Goal: Information Seeking & Learning: Learn about a topic

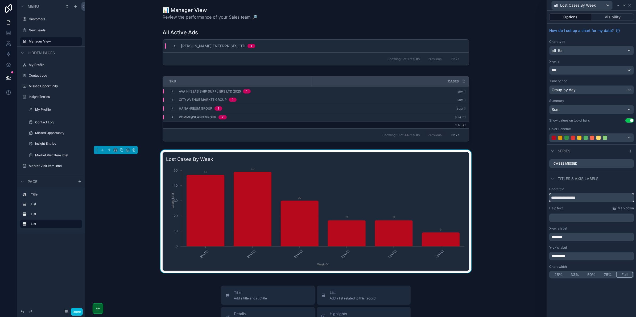
drag, startPoint x: 559, startPoint y: 196, endPoint x: 549, endPoint y: 195, distance: 10.0
click at [551, 196] on input "**********" at bounding box center [591, 197] width 85 height 9
type input "**********"
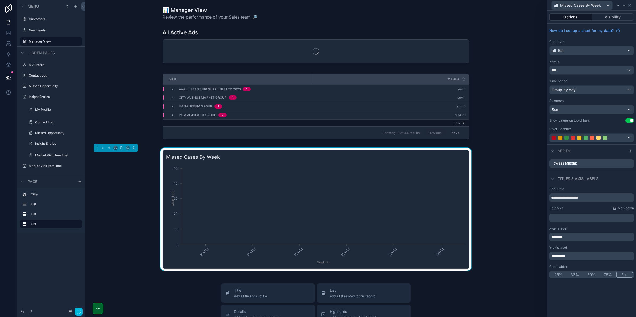
click at [526, 188] on div "Missed Cases By Week 9/22/2025 9/26/2025 9/29/2025 10/1/2025 10/2/2025 10/3/202…" at bounding box center [315, 209] width 453 height 123
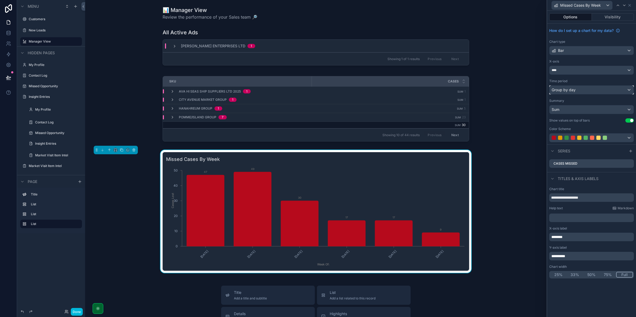
click at [562, 91] on span "Group by day" at bounding box center [564, 89] width 24 height 5
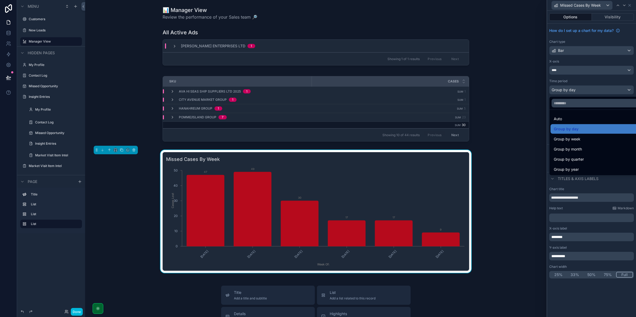
click at [573, 141] on span "Group by week" at bounding box center [567, 139] width 27 height 6
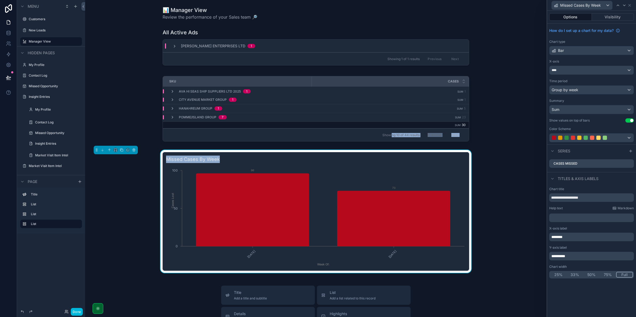
drag, startPoint x: 393, startPoint y: 158, endPoint x: 391, endPoint y: 124, distance: 34.1
click at [391, 125] on div "📊 Manager View Review the performance of your Sales team 🔎 All Active Ads Kang …" at bounding box center [315, 259] width 461 height 518
drag, startPoint x: 391, startPoint y: 124, endPoint x: 384, endPoint y: 83, distance: 42.4
click at [384, 83] on div "Cases" at bounding box center [390, 81] width 157 height 10
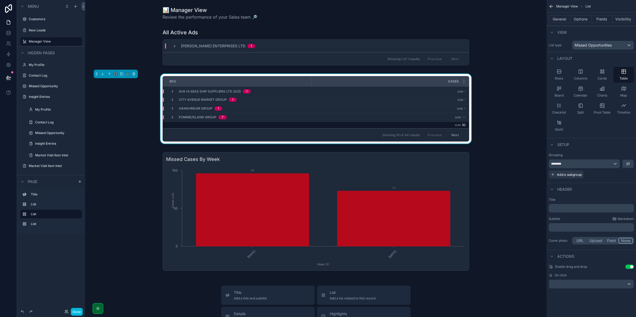
click at [381, 159] on div "scrollable content" at bounding box center [315, 211] width 453 height 123
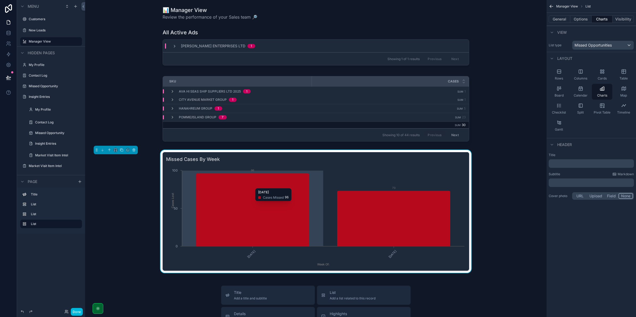
click at [284, 184] on icon "chart" at bounding box center [252, 210] width 113 height 73
click at [280, 196] on icon "chart" at bounding box center [252, 210] width 113 height 73
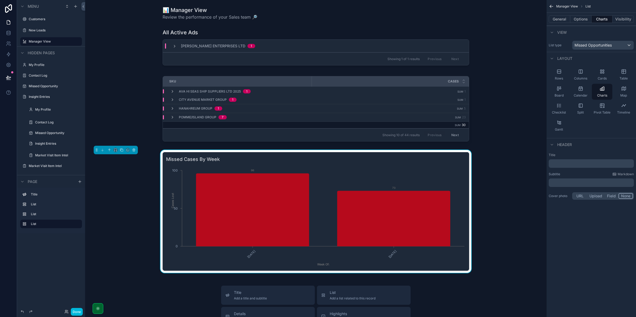
click at [304, 156] on h3 "Missed Cases By Week" at bounding box center [316, 159] width 300 height 7
drag, startPoint x: 304, startPoint y: 156, endPoint x: 303, endPoint y: 130, distance: 26.1
click at [303, 130] on div "📊 Manager View Review the performance of your Sales team 🔎 All Active Ads Kang …" at bounding box center [315, 259] width 461 height 518
click at [302, 81] on div "SKU" at bounding box center [237, 81] width 149 height 9
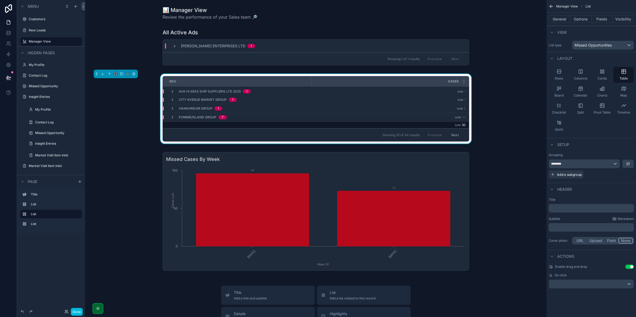
click at [311, 161] on div "scrollable content" at bounding box center [315, 211] width 453 height 123
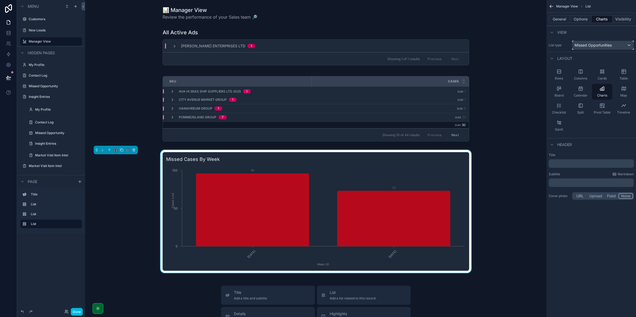
click at [580, 45] on span "Missed Opportunities" at bounding box center [593, 45] width 37 height 5
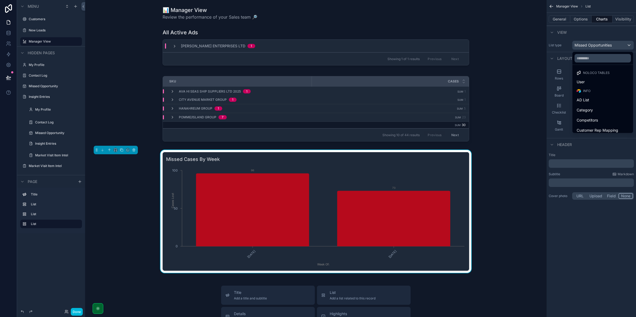
click at [580, 45] on div "scrollable content" at bounding box center [318, 158] width 636 height 317
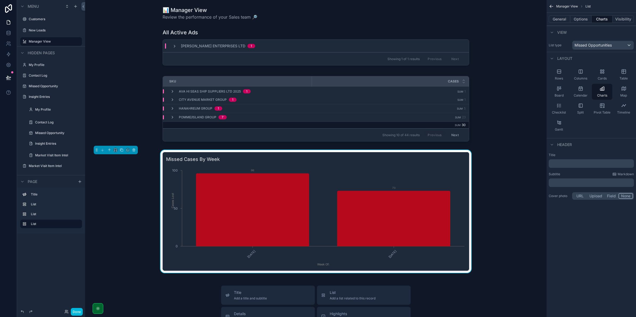
click at [583, 19] on button "Options" at bounding box center [580, 18] width 21 height 7
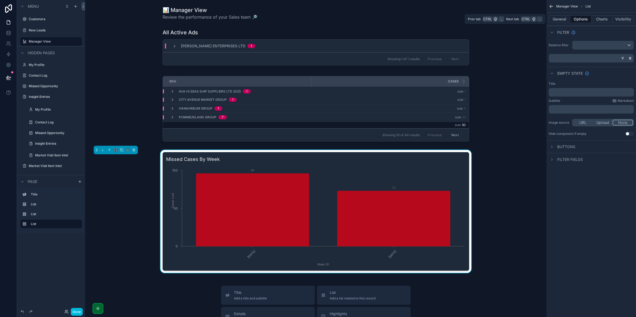
click at [591, 18] on button "Options" at bounding box center [580, 18] width 21 height 7
click at [596, 21] on button "Charts" at bounding box center [602, 18] width 21 height 7
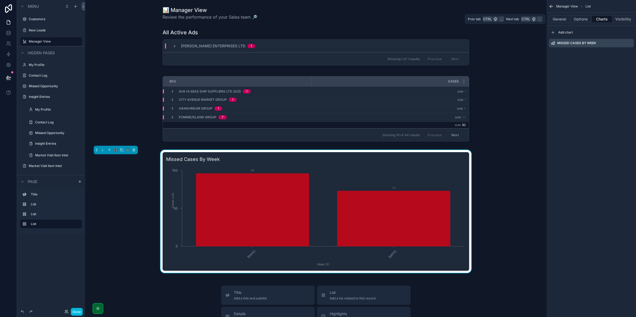
click at [620, 19] on button "Visibility" at bounding box center [623, 18] width 21 height 7
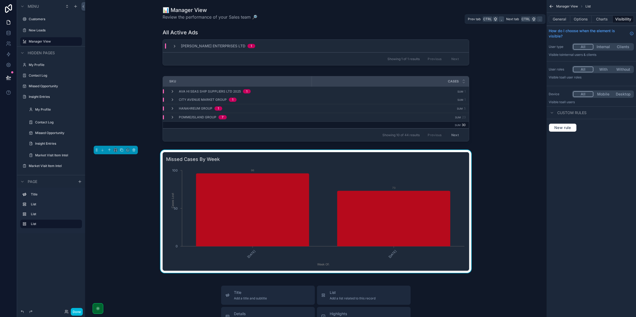
click at [601, 19] on button "Charts" at bounding box center [602, 18] width 21 height 7
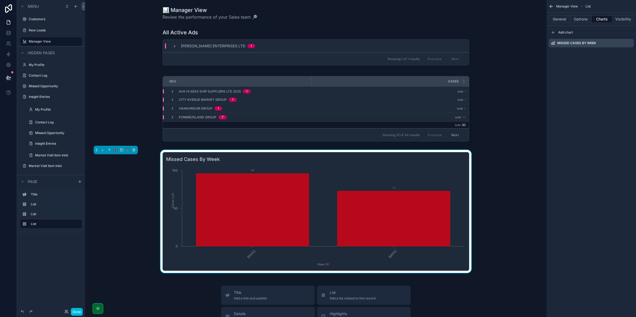
click at [0, 0] on icon "scrollable content" at bounding box center [0, 0] width 0 height 0
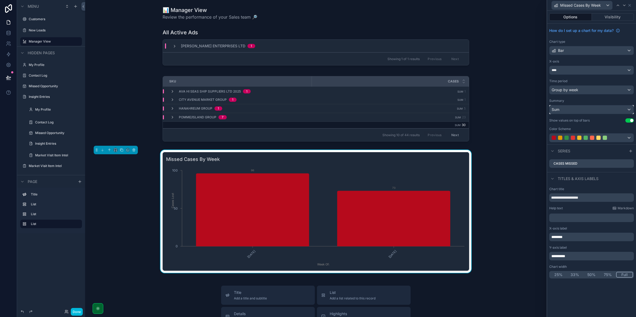
click at [566, 110] on div "Sum" at bounding box center [592, 109] width 84 height 9
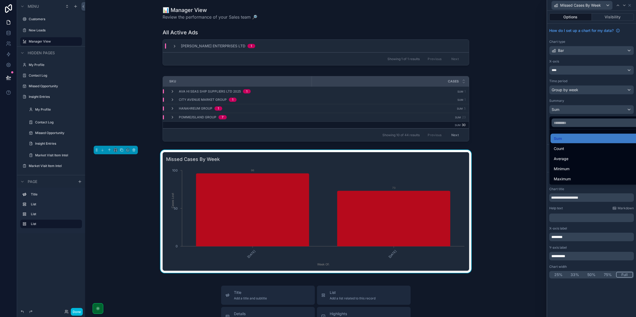
click at [566, 110] on div at bounding box center [591, 158] width 89 height 317
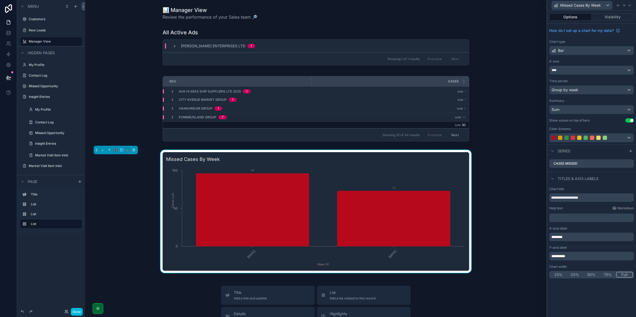
click at [565, 257] on span "**********" at bounding box center [558, 256] width 14 height 4
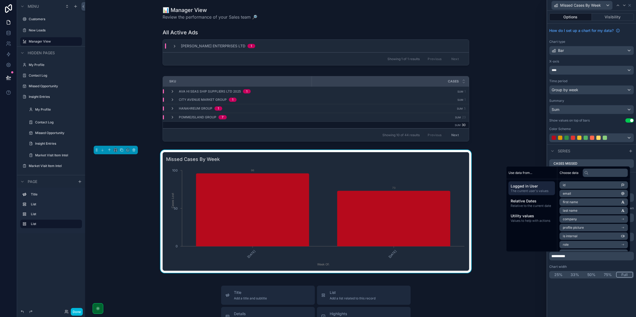
click at [583, 259] on p "**********" at bounding box center [591, 256] width 81 height 5
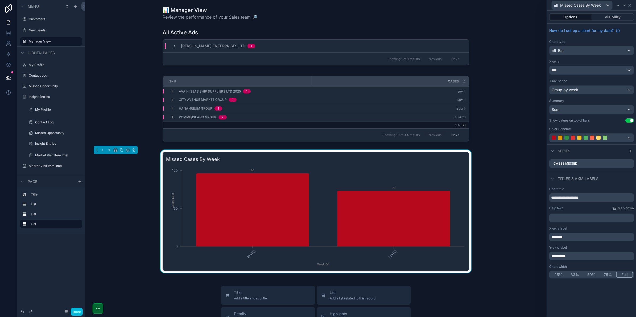
click at [583, 263] on div "**********" at bounding box center [591, 233] width 89 height 96
click at [585, 7] on span "Missed Cases By Week" at bounding box center [580, 5] width 41 height 5
click at [591, 5] on div at bounding box center [591, 158] width 89 height 317
click at [578, 108] on div "Sum" at bounding box center [592, 109] width 84 height 9
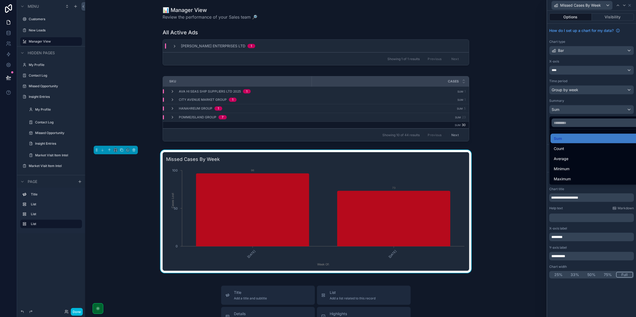
click at [578, 108] on div at bounding box center [591, 158] width 89 height 317
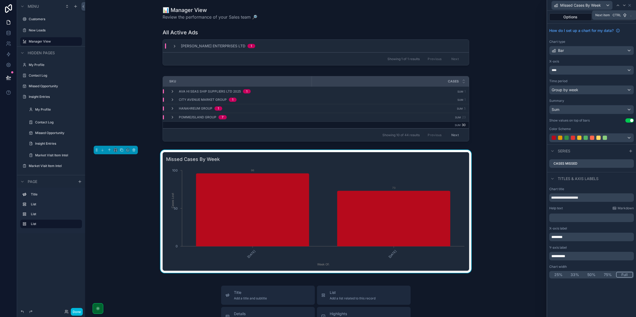
click at [628, 3] on icon at bounding box center [630, 5] width 4 height 4
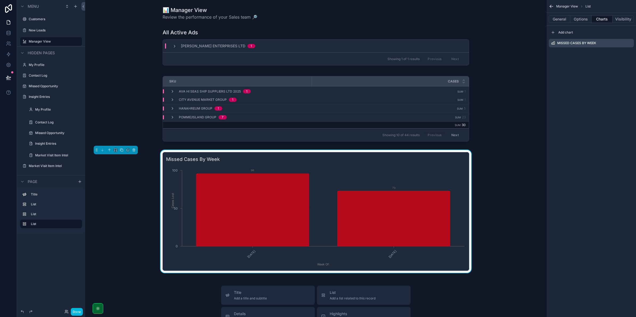
click at [598, 43] on div "Missed Cases By Week" at bounding box center [591, 43] width 85 height 9
click at [588, 19] on button "Options" at bounding box center [580, 18] width 21 height 7
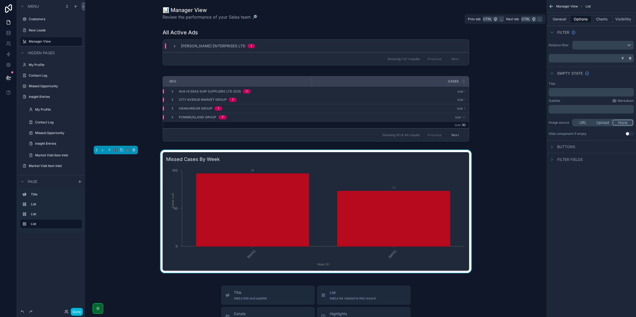
click at [566, 22] on button "General" at bounding box center [560, 18] width 22 height 7
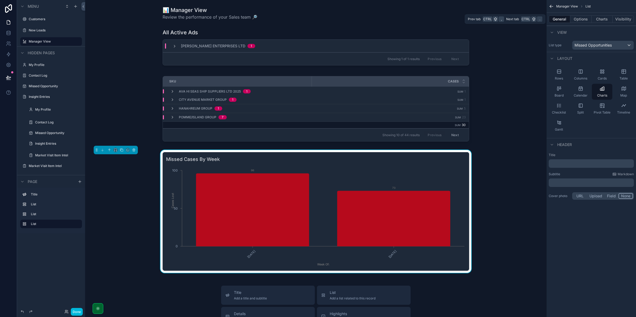
click at [579, 21] on button "Options" at bounding box center [580, 18] width 21 height 7
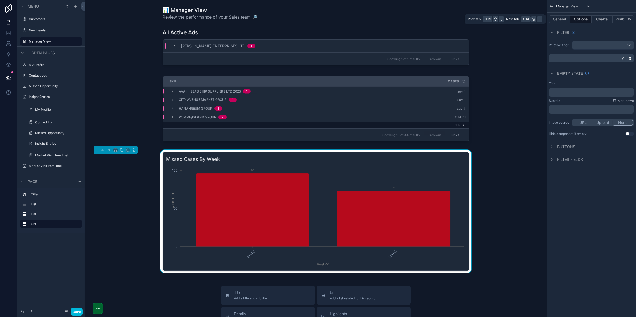
click at [600, 21] on button "Charts" at bounding box center [602, 18] width 21 height 7
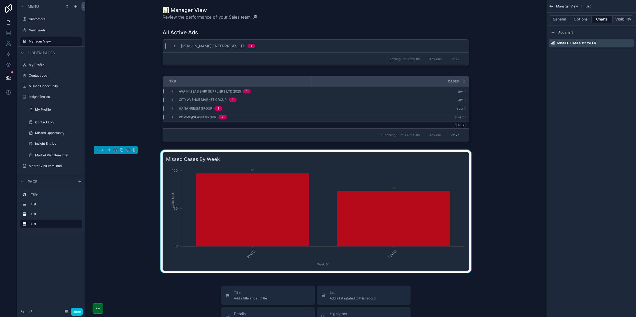
click at [0, 0] on icon "scrollable content" at bounding box center [0, 0] width 0 height 0
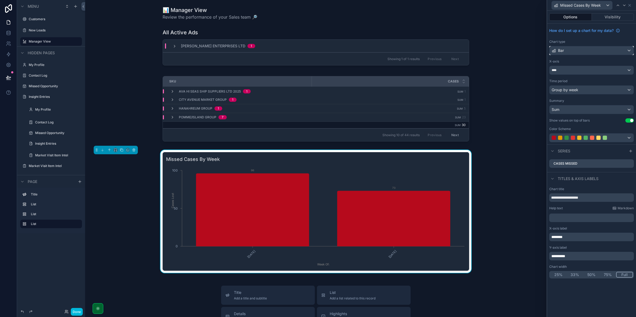
click at [623, 52] on div "Bar" at bounding box center [592, 50] width 84 height 9
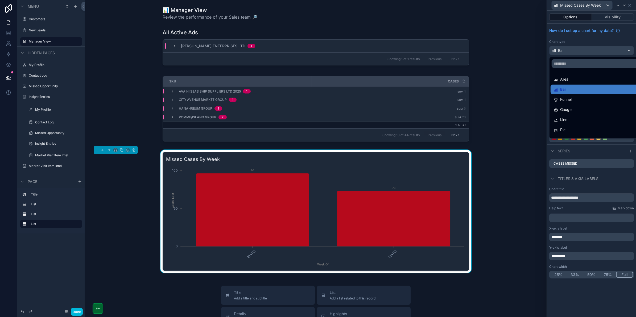
click at [623, 52] on div at bounding box center [591, 158] width 89 height 317
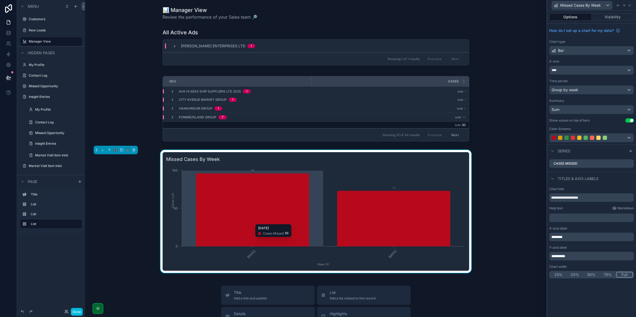
click at [172, 200] on tspan "Cases Lost" at bounding box center [173, 200] width 4 height 15
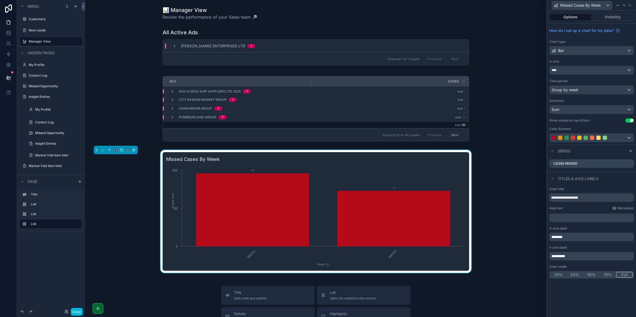
click at [563, 162] on label "Cases Missed" at bounding box center [566, 164] width 24 height 4
click at [0, 0] on icon at bounding box center [0, 0] width 0 height 0
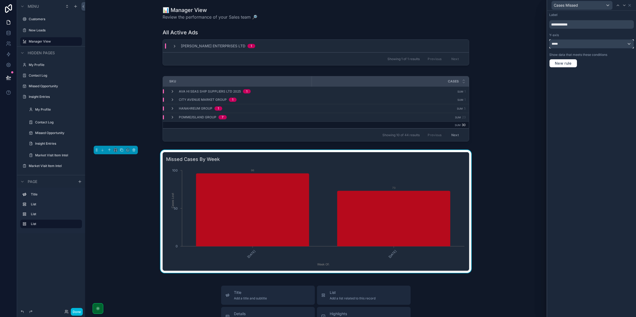
click at [589, 43] on div "*****" at bounding box center [592, 44] width 84 height 9
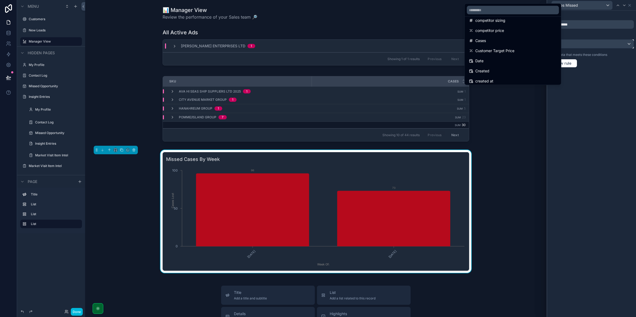
scroll to position [67, 0]
click at [515, 43] on div "Cases" at bounding box center [513, 40] width 94 height 10
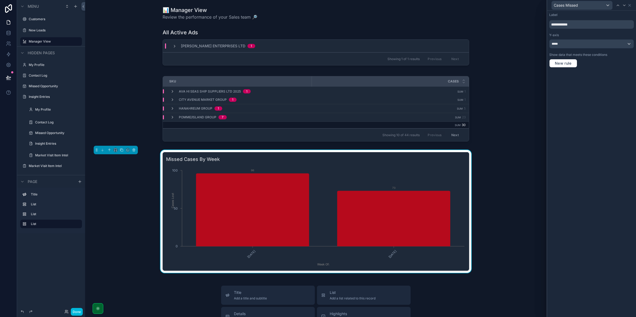
click at [595, 72] on div "**********" at bounding box center [591, 164] width 89 height 307
click at [633, 6] on div "Cases Missed" at bounding box center [591, 5] width 85 height 10
click at [631, 4] on icon at bounding box center [630, 5] width 4 height 4
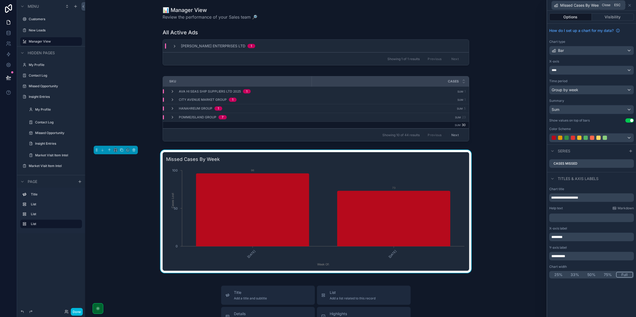
click at [631, 6] on icon at bounding box center [630, 5] width 2 height 2
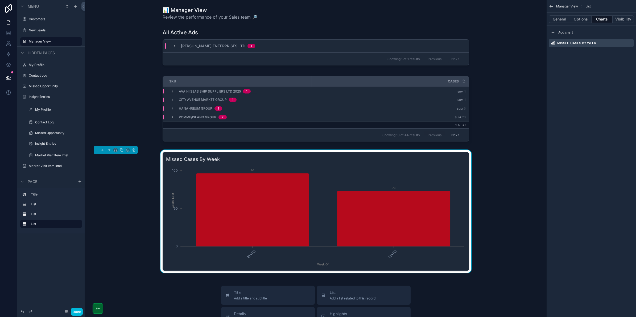
click at [556, 6] on span "Manager View" at bounding box center [567, 6] width 22 height 4
click at [551, 6] on icon "scrollable content" at bounding box center [551, 6] width 5 height 5
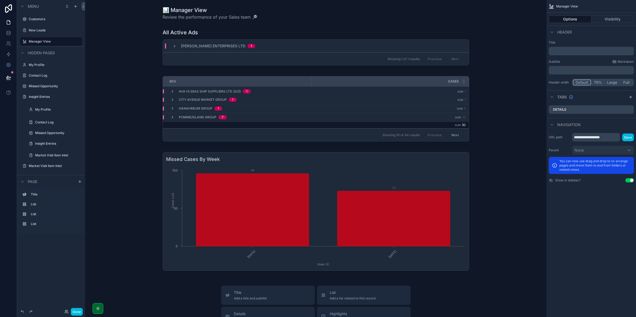
click at [418, 76] on div "scrollable content" at bounding box center [315, 110] width 453 height 72
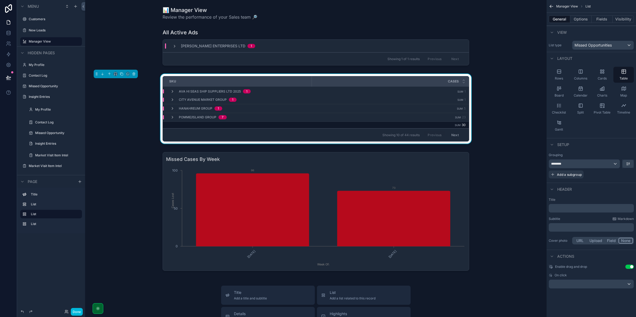
click at [577, 17] on button "Options" at bounding box center [580, 18] width 21 height 7
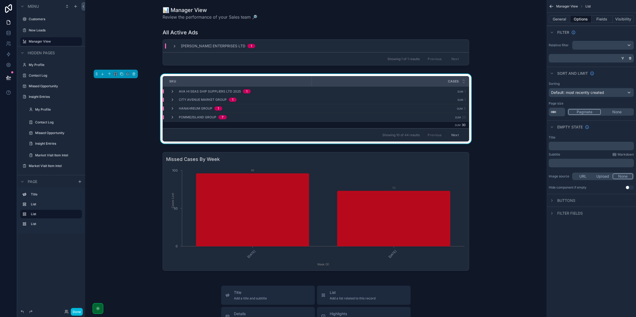
click at [597, 18] on button "Fields" at bounding box center [602, 18] width 21 height 7
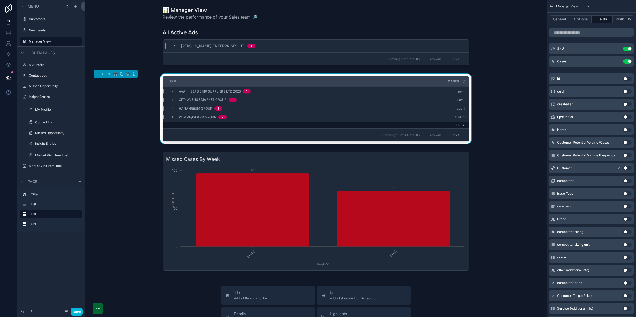
click at [0, 0] on icon "scrollable content" at bounding box center [0, 0] width 0 height 0
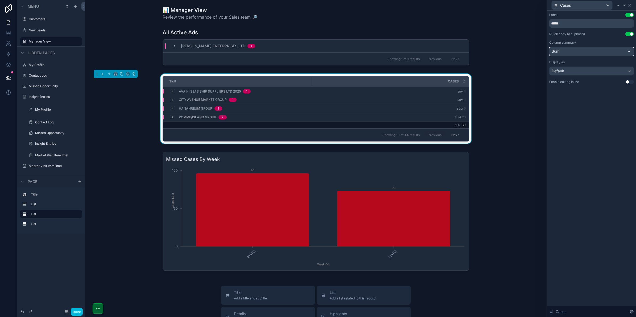
click at [576, 53] on div "Sum" at bounding box center [592, 51] width 84 height 9
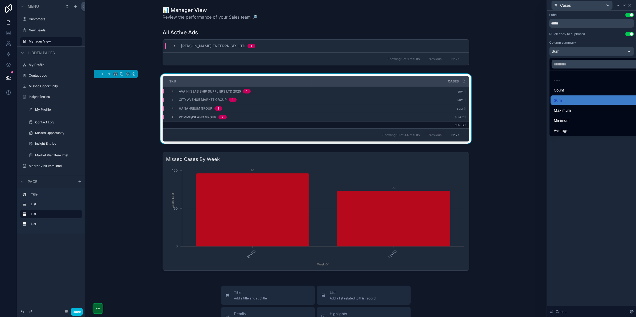
click at [576, 53] on div at bounding box center [591, 158] width 89 height 317
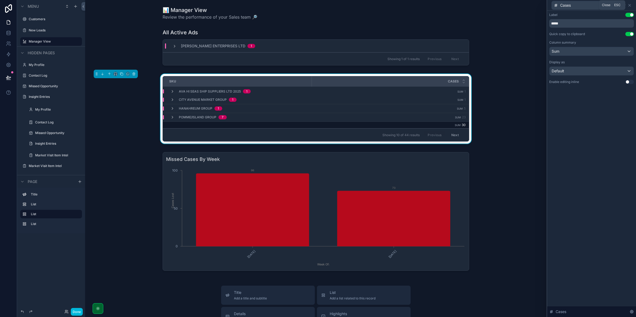
click at [630, 5] on icon at bounding box center [630, 5] width 2 height 2
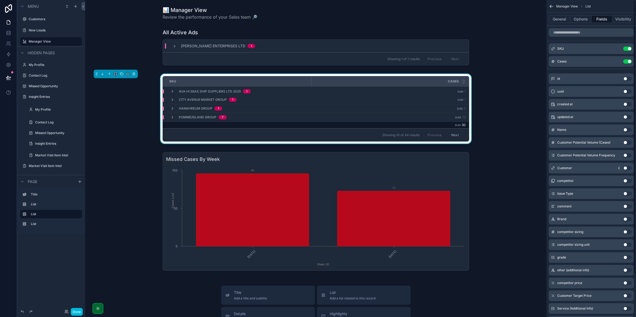
click at [578, 19] on button "Options" at bounding box center [580, 18] width 21 height 7
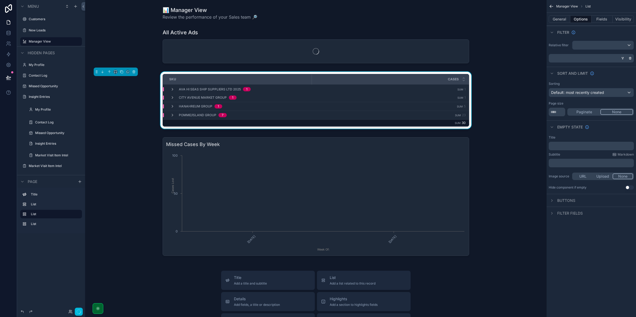
click at [605, 110] on button "None" at bounding box center [616, 112] width 33 height 6
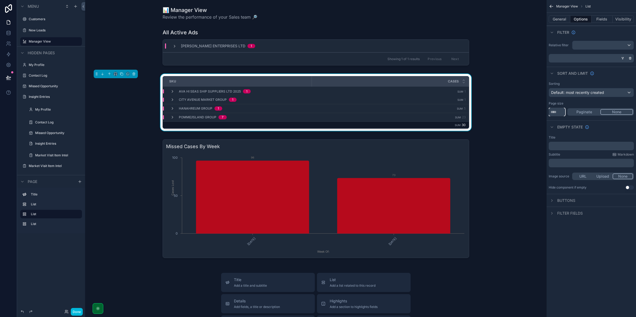
click at [557, 114] on input "**" at bounding box center [557, 112] width 17 height 9
click at [578, 114] on button "Paginate" at bounding box center [584, 112] width 32 height 6
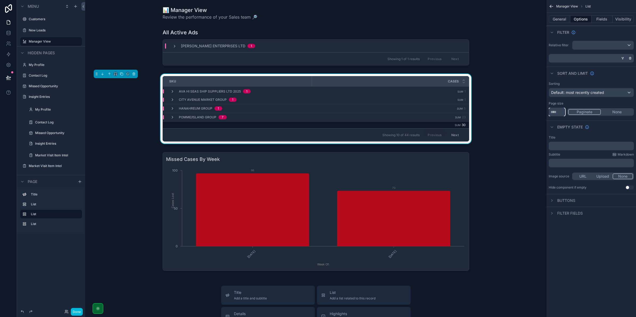
click at [562, 116] on input "**" at bounding box center [557, 112] width 17 height 9
click at [601, 114] on button "None" at bounding box center [617, 112] width 32 height 6
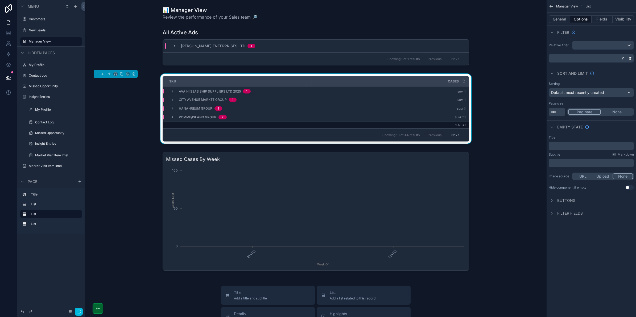
click at [577, 113] on button "Paginate" at bounding box center [584, 112] width 33 height 6
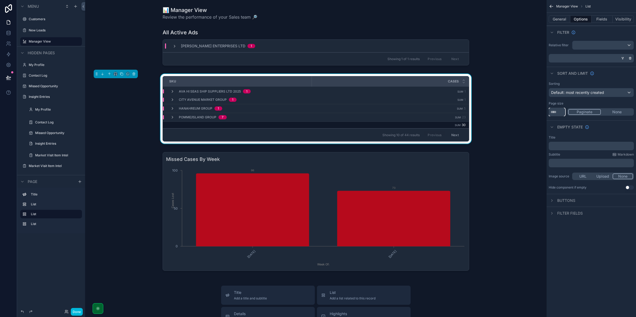
click at [559, 113] on input "**" at bounding box center [557, 112] width 17 height 9
type input "**"
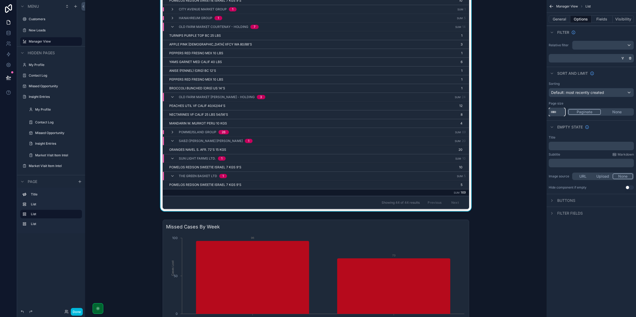
scroll to position [49, 0]
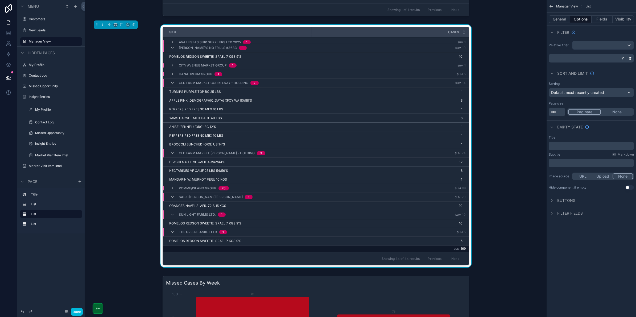
click at [610, 111] on button "None" at bounding box center [617, 112] width 32 height 6
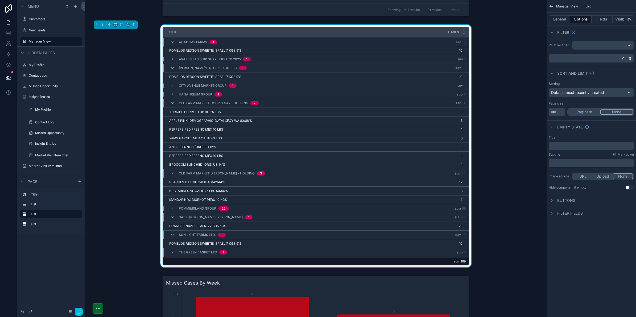
click at [587, 116] on div "Paginate None" at bounding box center [600, 111] width 67 height 7
click at [585, 114] on button "Paginate" at bounding box center [584, 112] width 32 height 6
click at [172, 233] on div "Sun Light Farms Ltd. 1" at bounding box center [197, 235] width 55 height 9
click at [170, 243] on icon "scrollable content" at bounding box center [172, 244] width 4 height 4
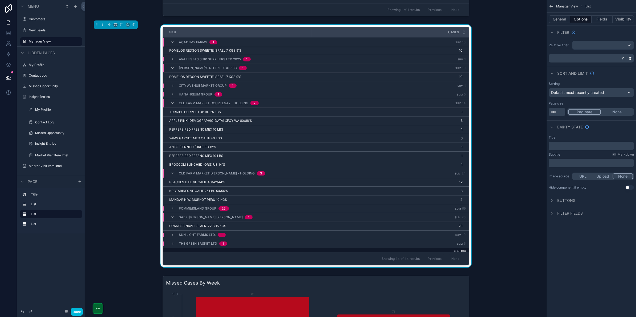
click at [170, 218] on icon "scrollable content" at bounding box center [172, 217] width 4 height 4
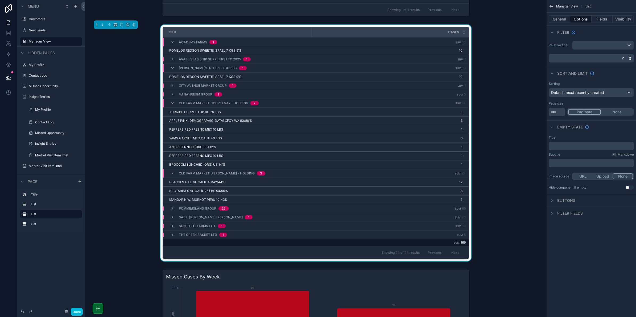
click at [170, 210] on icon "scrollable content" at bounding box center [172, 209] width 4 height 4
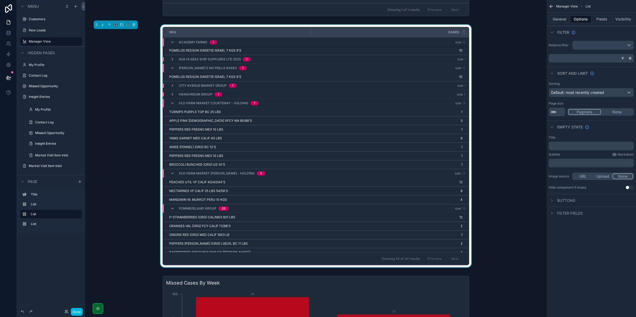
click at [172, 206] on div "Pomme/Island Group 26" at bounding box center [199, 208] width 59 height 9
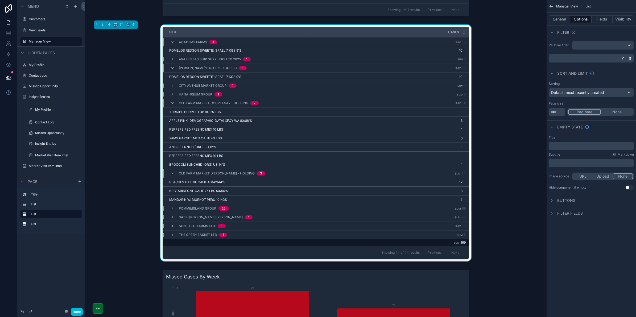
click at [170, 172] on icon "scrollable content" at bounding box center [172, 173] width 4 height 4
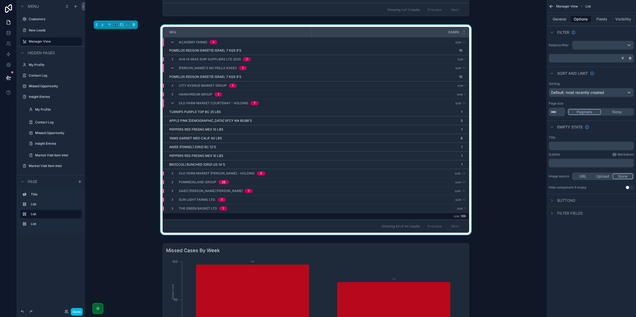
click at [172, 102] on icon "scrollable content" at bounding box center [172, 103] width 4 height 4
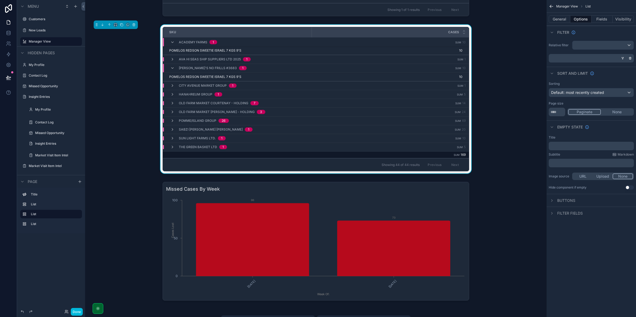
click at [172, 68] on icon "scrollable content" at bounding box center [172, 68] width 4 height 4
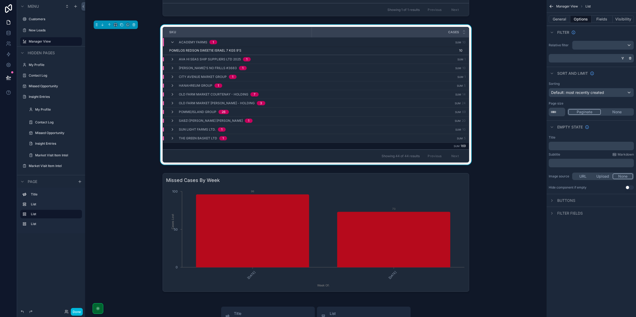
click at [173, 42] on div "Academy Farms 1" at bounding box center [193, 42] width 47 height 9
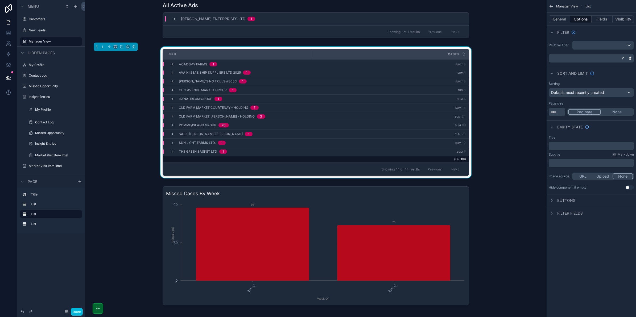
scroll to position [0, 0]
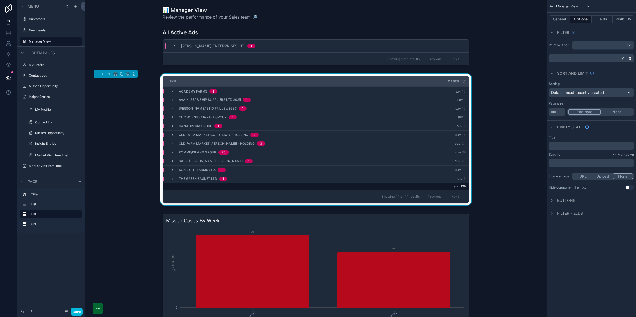
click at [556, 18] on button "General" at bounding box center [560, 18] width 22 height 7
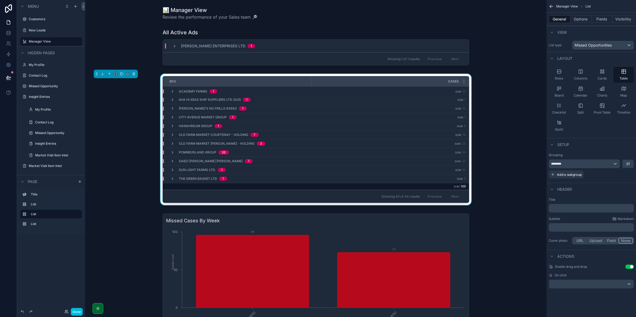
click at [361, 199] on div "Showing 44 of 44 results Previous Next" at bounding box center [316, 196] width 306 height 13
click at [578, 20] on button "Options" at bounding box center [580, 18] width 21 height 7
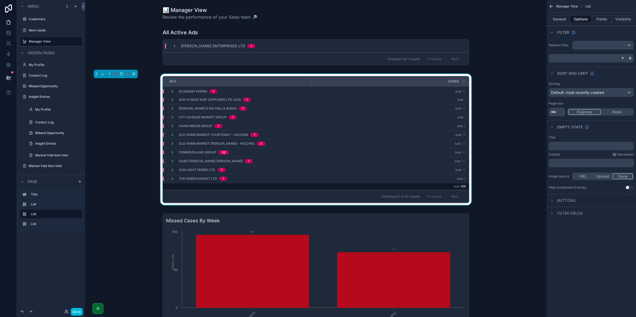
click at [579, 57] on div "scrollable content" at bounding box center [590, 58] width 85 height 9
click at [590, 44] on div "scrollable content" at bounding box center [602, 45] width 61 height 9
click at [601, 84] on span "Logged in User" at bounding box center [599, 84] width 44 height 6
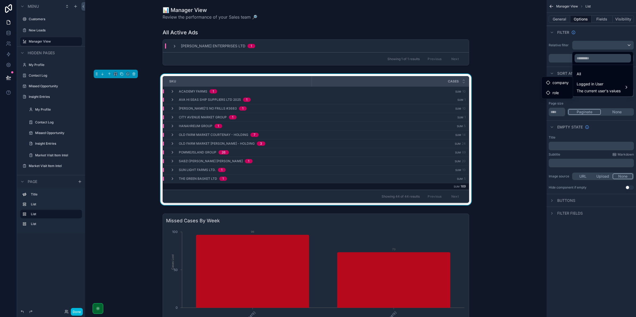
click at [587, 74] on div "All" at bounding box center [603, 74] width 52 height 6
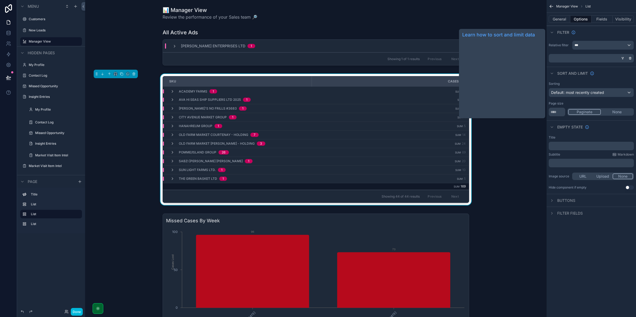
click at [581, 58] on div "scrollable content" at bounding box center [590, 58] width 85 height 9
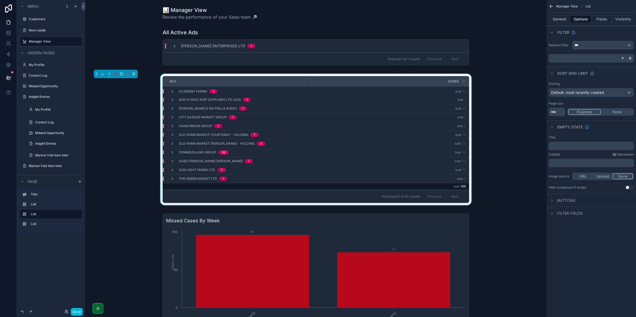
click at [623, 58] on icon "scrollable content" at bounding box center [622, 58] width 3 height 3
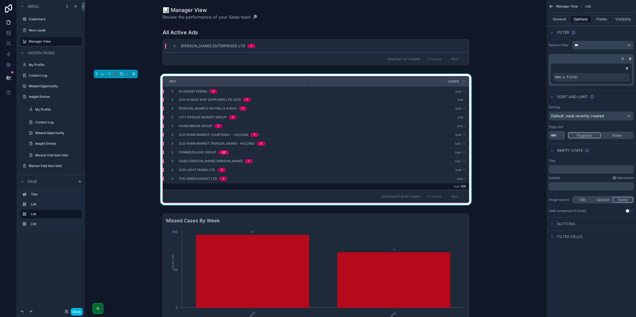
click at [582, 75] on div "Add a filter" at bounding box center [591, 77] width 77 height 9
click at [616, 72] on div "Add a filter" at bounding box center [591, 74] width 81 height 20
click at [0, 0] on icon "scrollable content" at bounding box center [0, 0] width 0 height 0
click at [494, 71] on span "Select a field" at bounding box center [499, 69] width 23 height 5
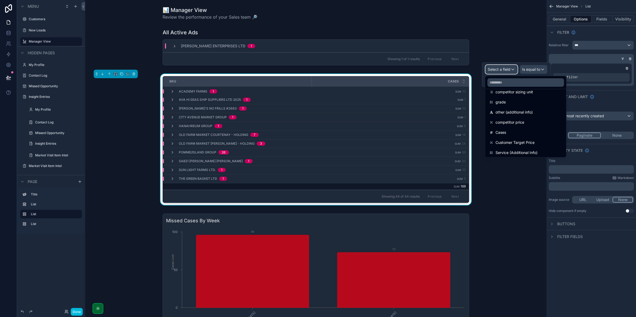
scroll to position [179, 0]
click at [521, 140] on div "Created" at bounding box center [526, 141] width 72 height 6
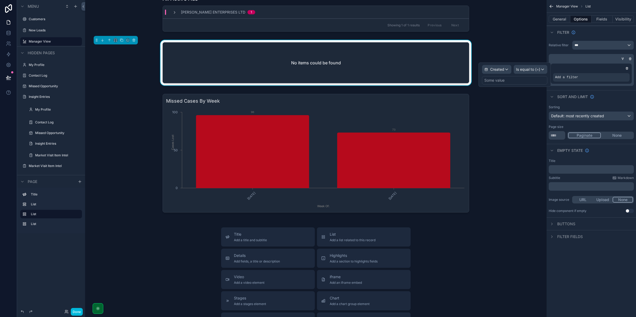
scroll to position [67, 0]
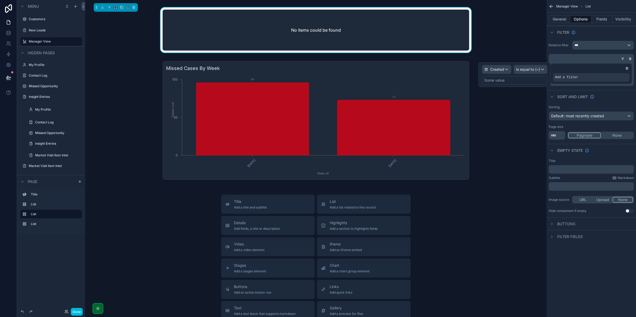
click at [439, 160] on div "scrollable content" at bounding box center [315, 120] width 453 height 123
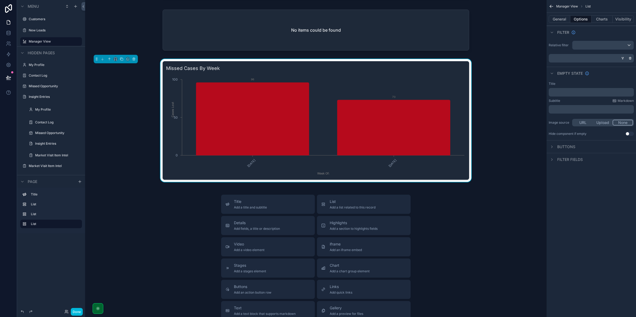
click at [594, 19] on button "Charts" at bounding box center [602, 18] width 21 height 7
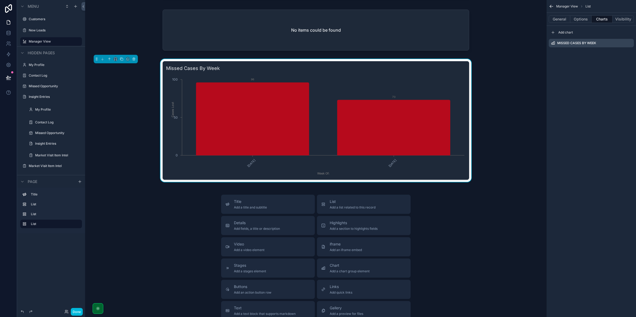
click at [0, 0] on icon "scrollable content" at bounding box center [0, 0] width 0 height 0
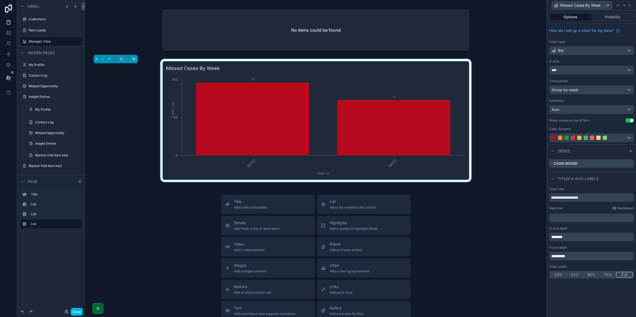
click at [494, 64] on div "Missed Cases By Week 9/22/2025 9/29/2025 Week Of: 0 50 100 Cases Lost 96 73" at bounding box center [315, 120] width 453 height 123
click at [429, 41] on div "scrollable content" at bounding box center [315, 30] width 453 height 47
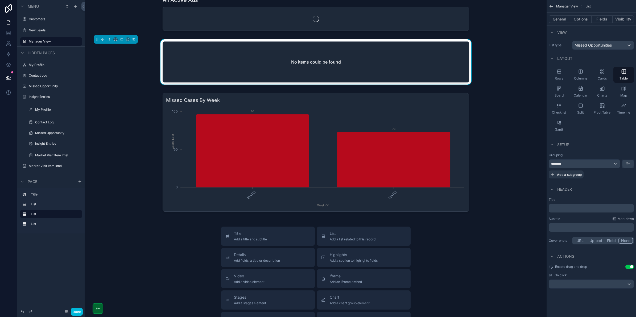
scroll to position [0, 0]
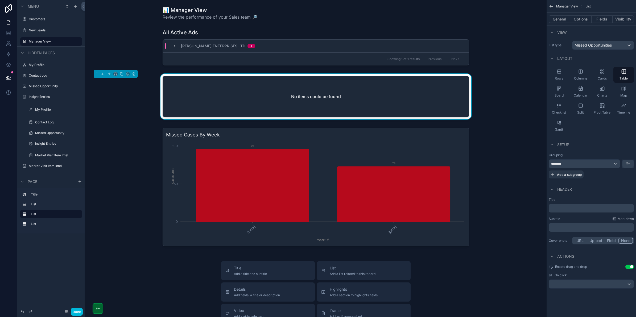
click at [428, 77] on div "No items could be found" at bounding box center [316, 96] width 306 height 40
click at [597, 19] on button "Fields" at bounding box center [602, 18] width 21 height 7
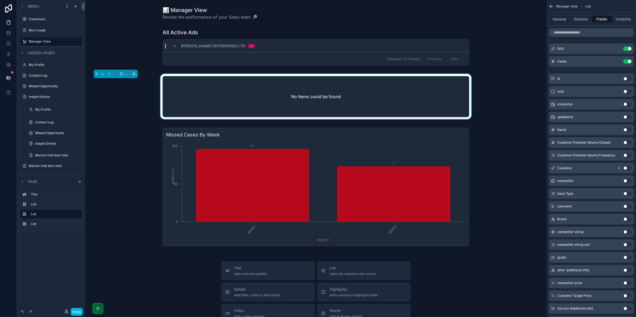
click at [581, 21] on button "Options" at bounding box center [580, 18] width 21 height 7
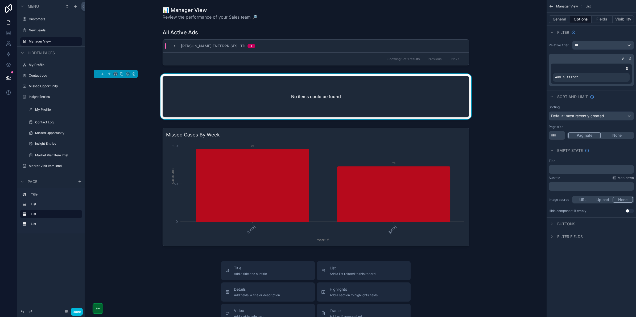
click at [0, 0] on icon "scrollable content" at bounding box center [0, 0] width 0 height 0
click at [500, 69] on span "Created" at bounding box center [497, 69] width 14 height 5
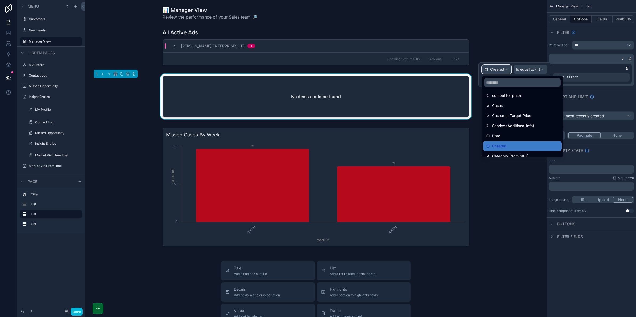
scroll to position [179, 0]
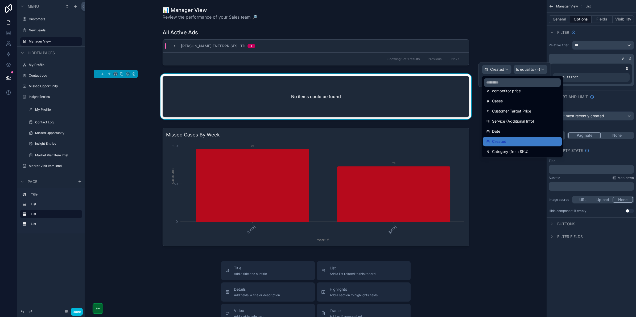
click at [520, 129] on div "Date" at bounding box center [522, 131] width 72 height 6
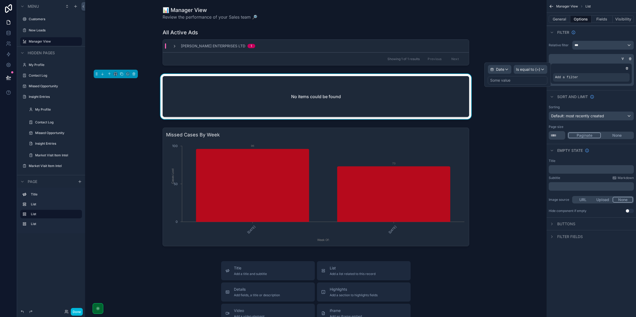
drag, startPoint x: 566, startPoint y: 76, endPoint x: 571, endPoint y: 75, distance: 5.2
click at [567, 76] on span "Add a filter" at bounding box center [566, 77] width 23 height 4
click at [0, 0] on icon "scrollable content" at bounding box center [0, 0] width 0 height 0
click at [530, 68] on span "Is equal to (=)" at bounding box center [528, 69] width 24 height 5
click at [532, 119] on div "Is after" at bounding box center [537, 118] width 39 height 6
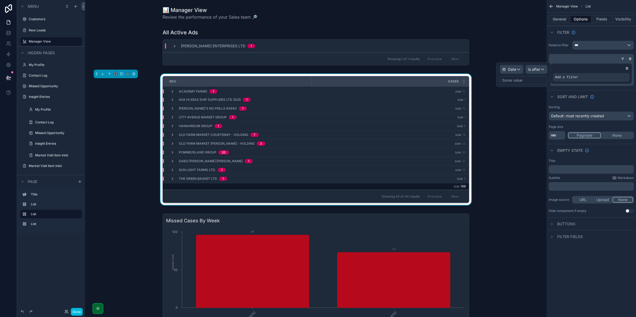
click at [531, 81] on div "Some value" at bounding box center [524, 80] width 48 height 9
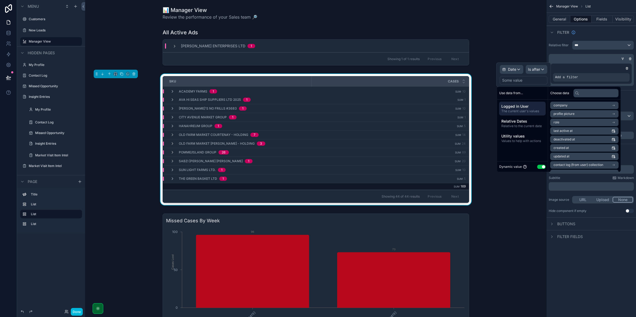
click at [527, 120] on span "Relative Dates" at bounding box center [522, 121] width 42 height 5
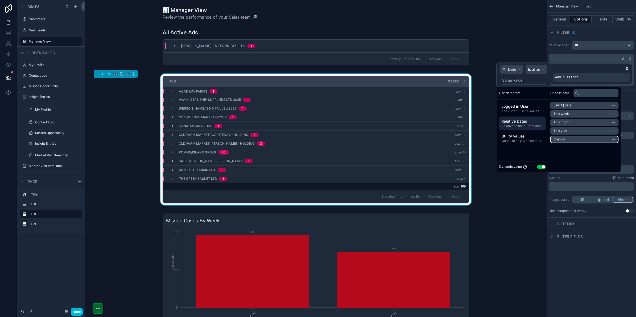
click at [584, 137] on li "Custom" at bounding box center [584, 139] width 68 height 7
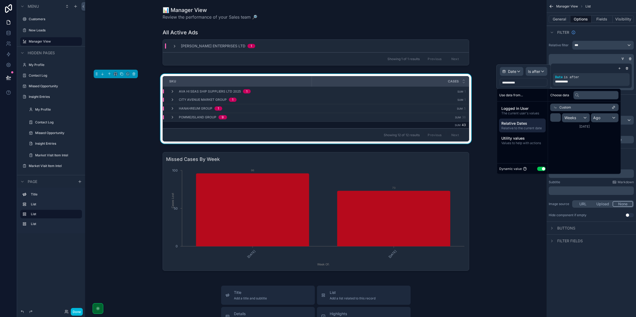
click at [502, 213] on div "scrollable content" at bounding box center [315, 211] width 453 height 123
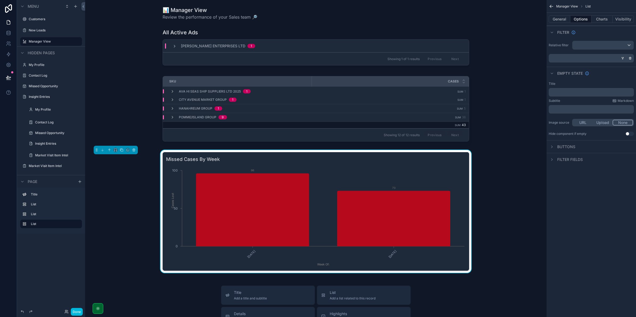
click at [439, 135] on div "Previous Next" at bounding box center [443, 135] width 39 height 8
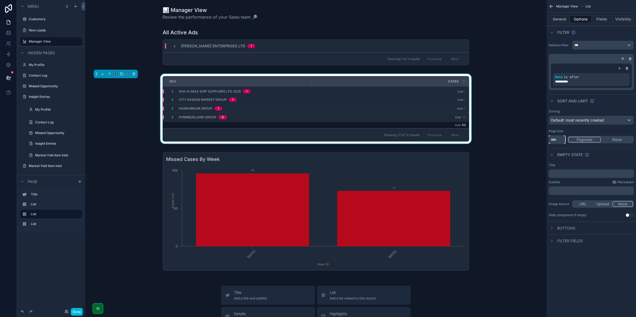
click at [565, 143] on input "**" at bounding box center [557, 139] width 17 height 9
click at [504, 151] on div "scrollable content" at bounding box center [315, 211] width 453 height 123
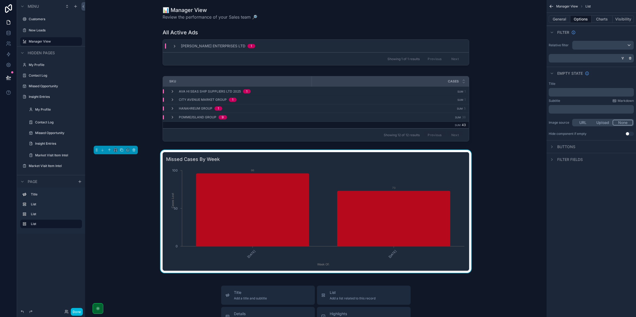
click at [463, 124] on span "43" at bounding box center [464, 125] width 4 height 4
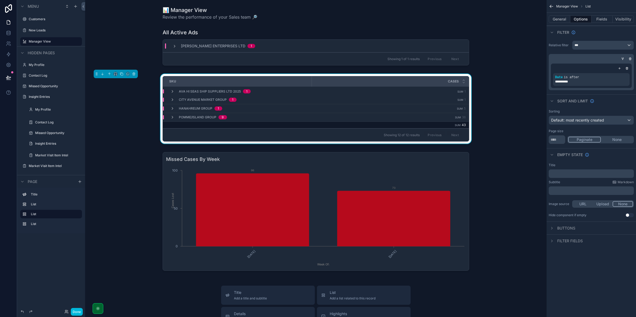
click at [438, 176] on div "scrollable content" at bounding box center [315, 211] width 453 height 123
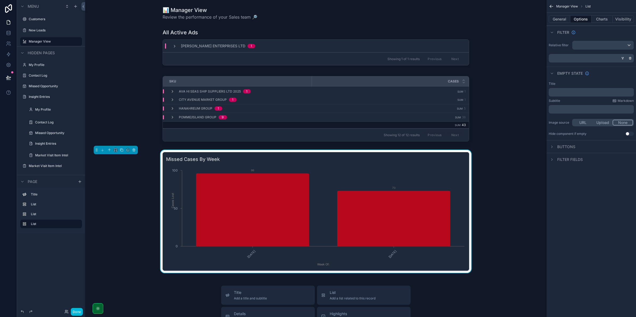
click at [403, 140] on div "Showing 12 of 12 results Previous Next" at bounding box center [316, 135] width 306 height 13
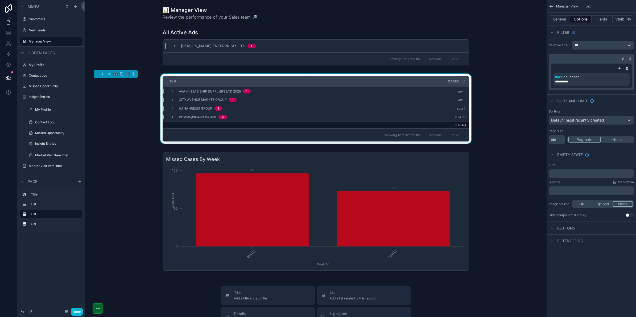
click at [0, 0] on div "scrollable content" at bounding box center [0, 0] width 0 height 0
click at [543, 72] on div "Is after" at bounding box center [536, 71] width 21 height 9
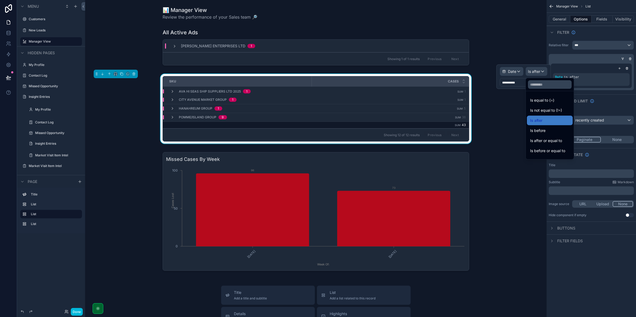
click at [568, 140] on div "Is after or equal to" at bounding box center [549, 141] width 39 height 6
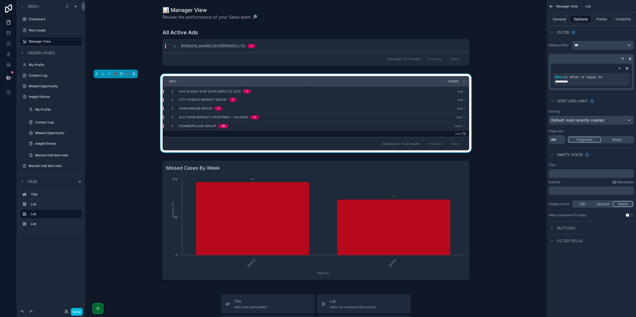
click at [486, 166] on div "scrollable content" at bounding box center [315, 220] width 453 height 123
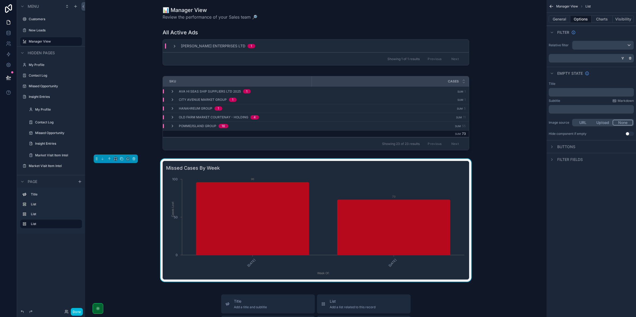
click at [397, 100] on td "Sum 1" at bounding box center [390, 100] width 157 height 9
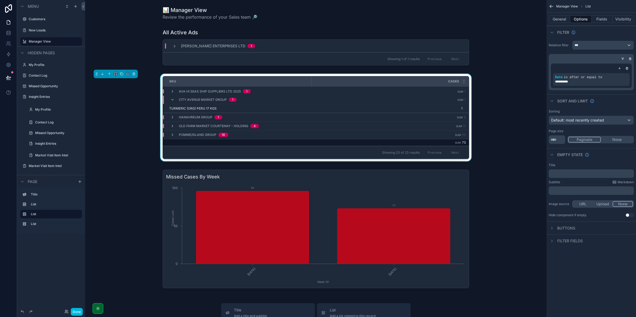
click at [405, 111] on td "1 1" at bounding box center [390, 108] width 157 height 9
click at [172, 98] on icon "scrollable content" at bounding box center [172, 100] width 4 height 4
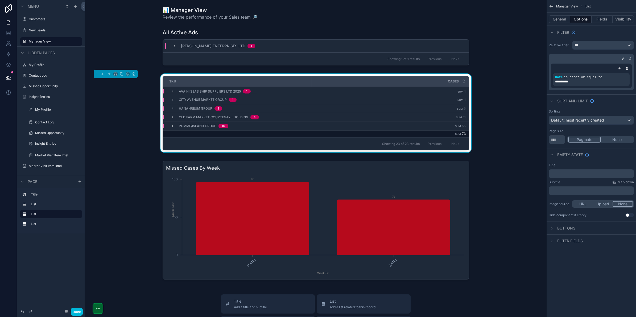
click at [270, 73] on div "📊 Manager View Review the performance of your Sales team 🔎 All Active Ads Kang …" at bounding box center [315, 263] width 461 height 527
click at [559, 20] on button "General" at bounding box center [560, 18] width 22 height 7
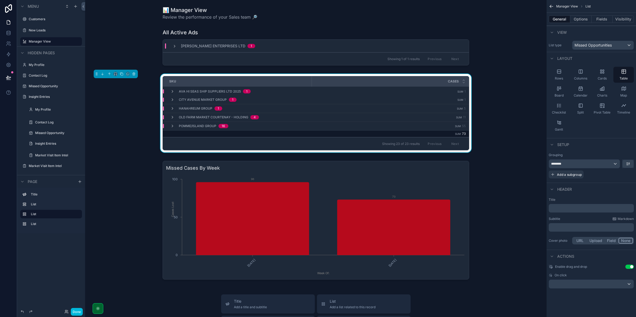
click at [571, 20] on button "Options" at bounding box center [580, 18] width 21 height 7
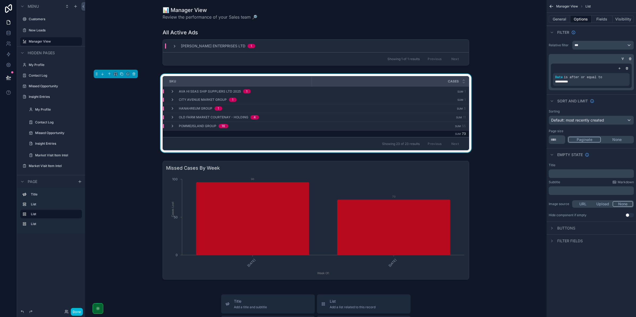
click at [558, 20] on button "General" at bounding box center [560, 18] width 22 height 7
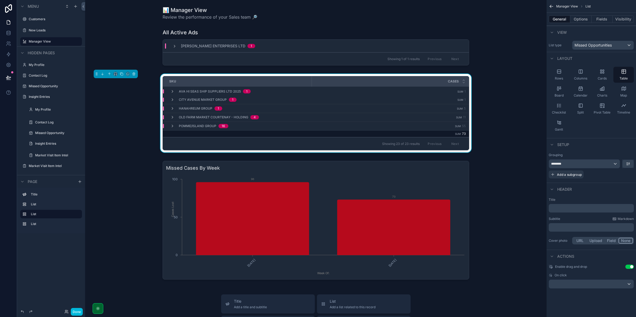
click at [589, 228] on p "﻿" at bounding box center [592, 227] width 82 height 5
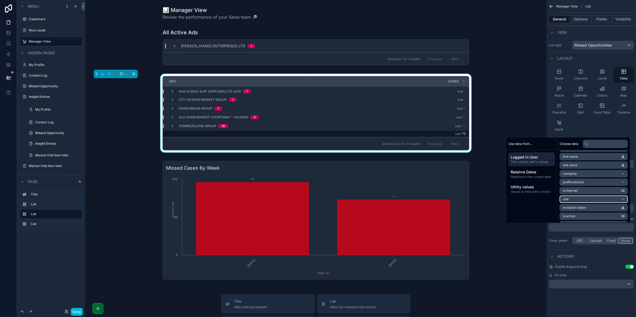
scroll to position [33, 0]
click at [538, 174] on span "Relative Dates" at bounding box center [532, 172] width 42 height 5
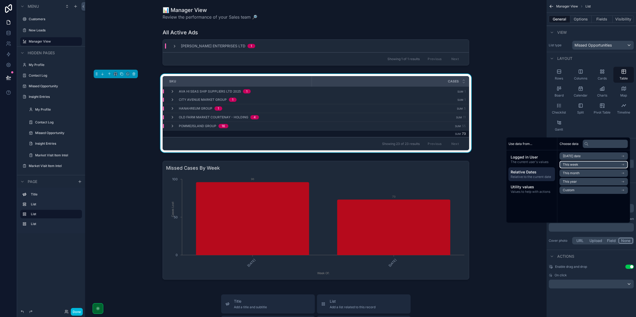
click at [611, 166] on li "This week" at bounding box center [594, 164] width 68 height 7
click at [604, 166] on li "Start of week" at bounding box center [594, 165] width 68 height 7
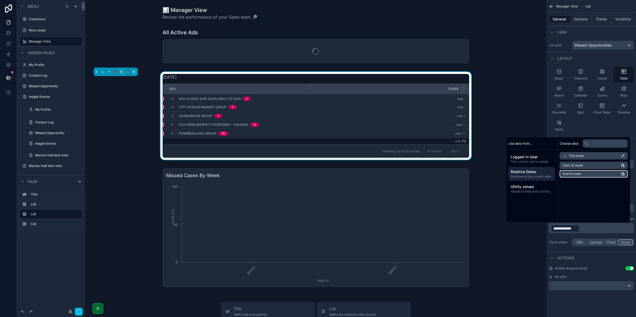
click at [602, 173] on li "End of week" at bounding box center [594, 173] width 68 height 7
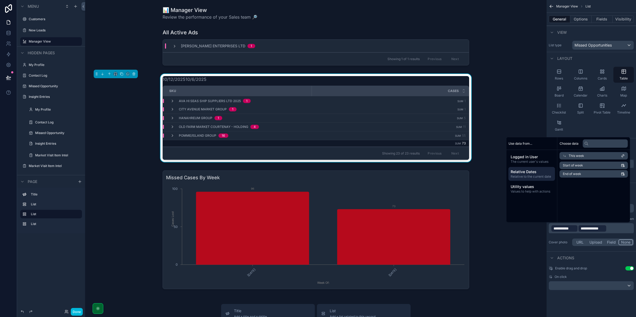
click at [614, 226] on p "**********" at bounding box center [592, 228] width 82 height 9
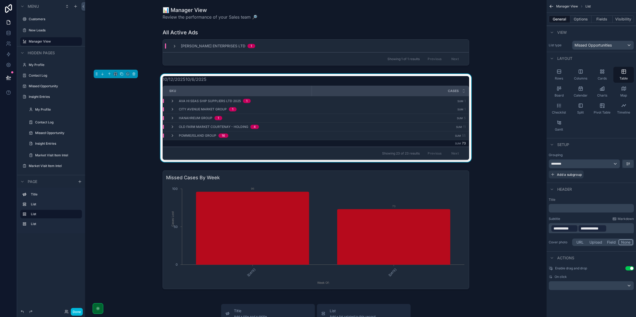
click at [613, 229] on p "**********" at bounding box center [592, 228] width 82 height 9
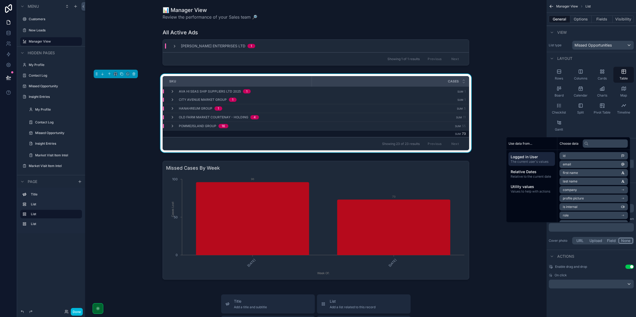
click at [541, 175] on span "Relative to the current date" at bounding box center [532, 177] width 42 height 4
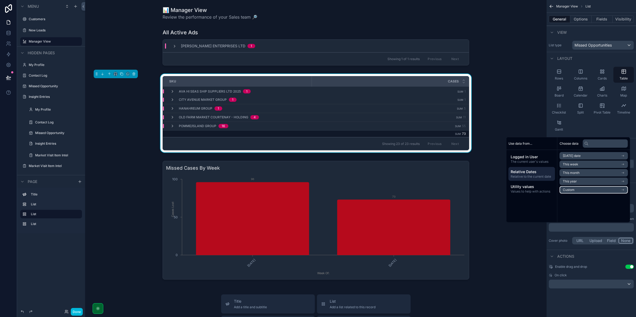
click at [578, 188] on li "Custom" at bounding box center [594, 189] width 68 height 7
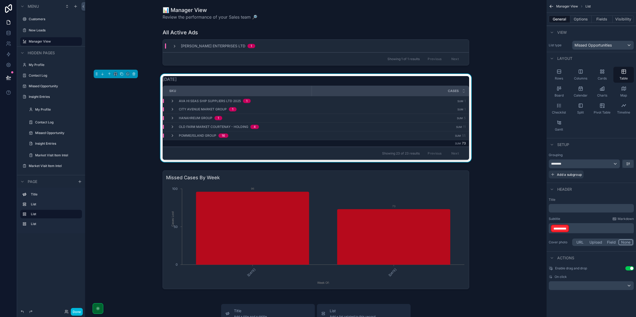
click at [576, 228] on p "**********" at bounding box center [592, 228] width 82 height 9
click at [579, 226] on p "**********" at bounding box center [592, 228] width 82 height 9
click at [566, 246] on div "Cover photo URL Upload Field None" at bounding box center [591, 242] width 85 height 7
click at [574, 224] on div "**********" at bounding box center [591, 225] width 85 height 17
click at [575, 227] on p "**********" at bounding box center [592, 228] width 82 height 9
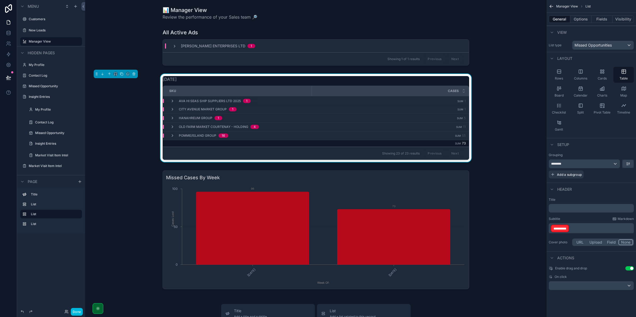
click at [575, 227] on p "**********" at bounding box center [592, 228] width 82 height 9
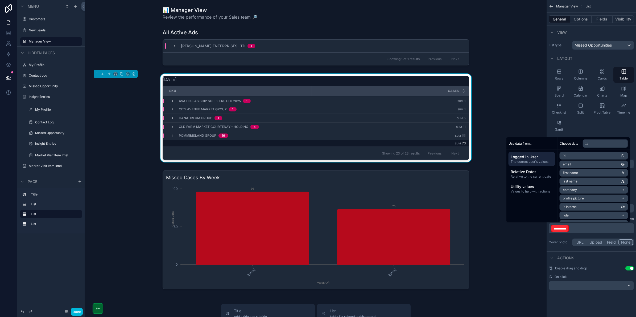
click at [591, 232] on p "**********" at bounding box center [592, 228] width 82 height 9
click at [581, 230] on p "**********" at bounding box center [592, 228] width 82 height 9
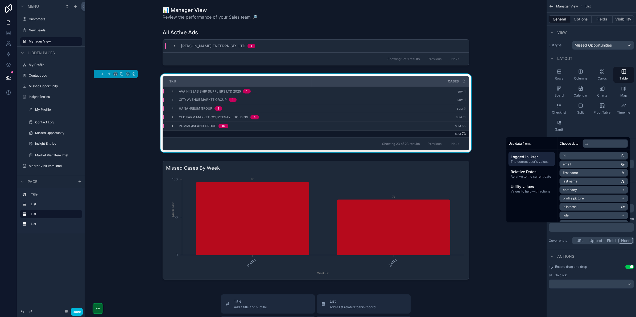
click at [536, 159] on span "Logged in User" at bounding box center [532, 156] width 42 height 5
click at [538, 196] on div "Utility values Values to help with actions" at bounding box center [532, 189] width 47 height 14
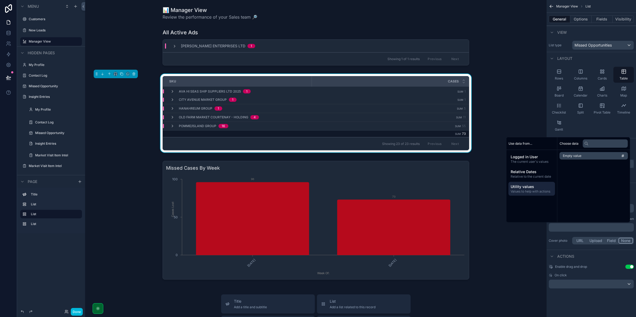
click at [530, 177] on span "Relative to the current date" at bounding box center [532, 177] width 42 height 4
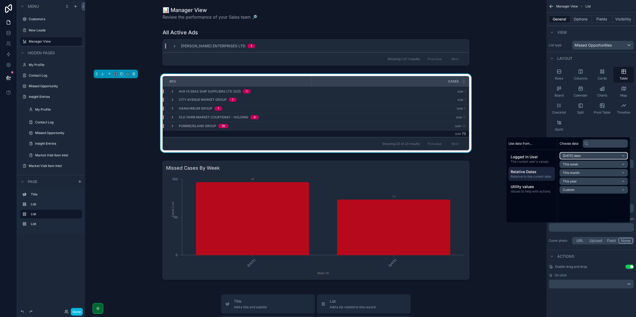
click at [573, 158] on span "Today's date" at bounding box center [572, 156] width 18 height 4
click at [575, 172] on span "Start of day" at bounding box center [572, 174] width 18 height 4
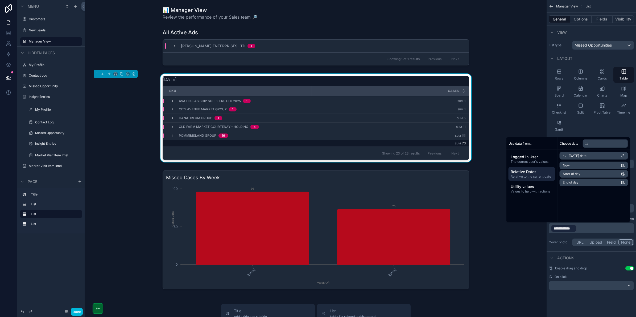
click at [587, 224] on div "**********" at bounding box center [591, 228] width 85 height 11
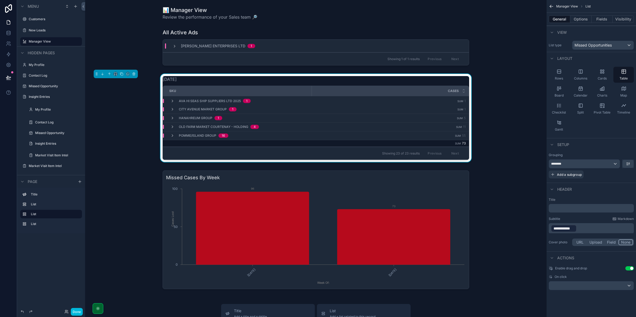
click at [588, 229] on p "**********" at bounding box center [592, 228] width 82 height 9
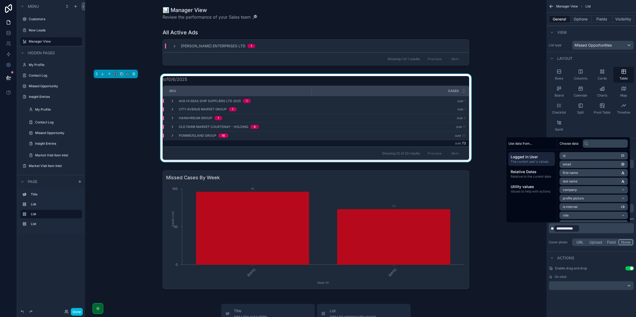
click at [540, 160] on span "The current user's values" at bounding box center [532, 162] width 42 height 4
click at [527, 176] on span "Relative to the current date" at bounding box center [532, 177] width 42 height 4
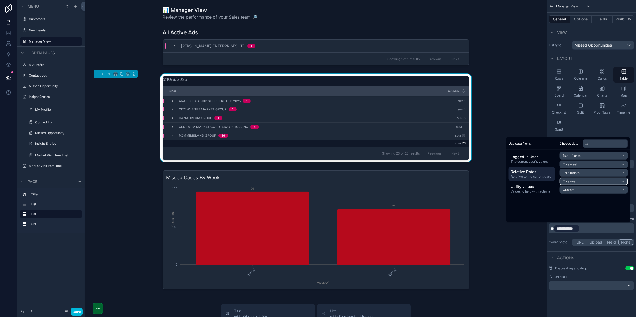
click at [575, 189] on li "Custom" at bounding box center [594, 189] width 68 height 7
click at [588, 156] on div "Custom" at bounding box center [594, 155] width 68 height 7
click at [572, 228] on span "**" at bounding box center [570, 229] width 3 height 4
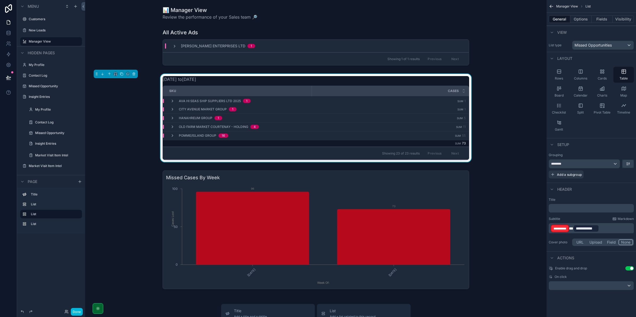
click at [577, 229] on div "**********" at bounding box center [586, 228] width 26 height 7
click at [573, 228] on span "**" at bounding box center [571, 229] width 4 height 4
click at [577, 229] on div "**********" at bounding box center [586, 228] width 26 height 7
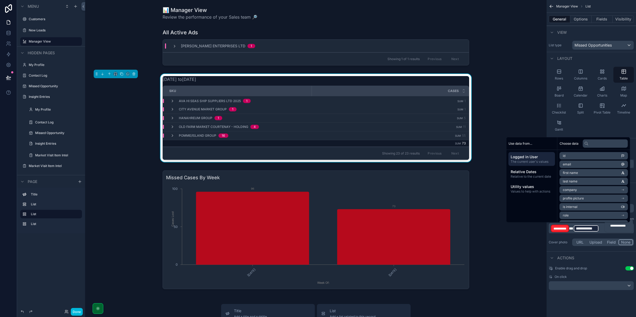
click at [573, 229] on span "**" at bounding box center [571, 229] width 4 height 4
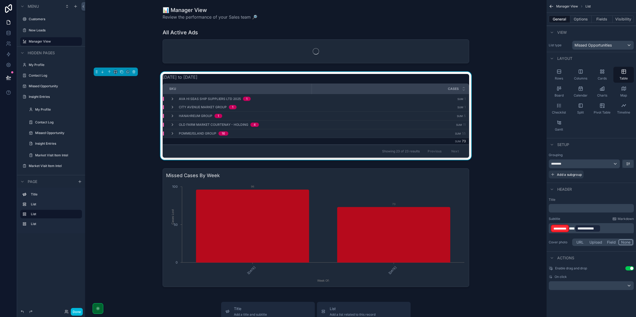
click at [562, 241] on label "Cover photo" at bounding box center [559, 242] width 21 height 4
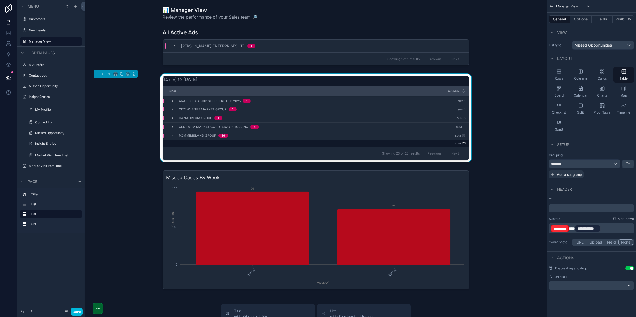
click at [568, 209] on p "﻿" at bounding box center [592, 208] width 82 height 5
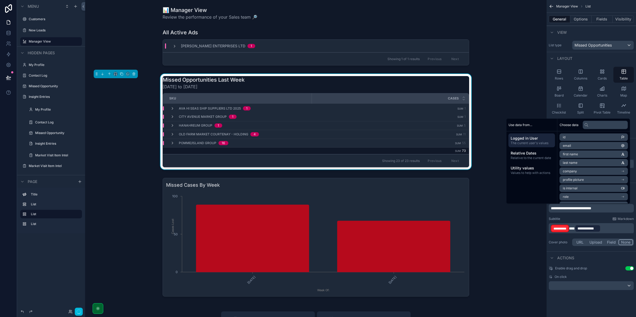
click at [494, 216] on div "scrollable content" at bounding box center [315, 237] width 453 height 123
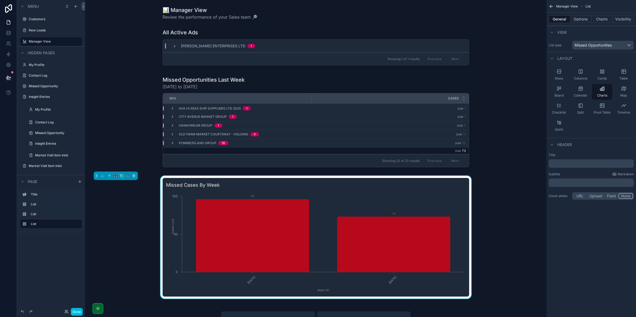
click at [358, 61] on div "Showing 1 of 1 results Previous Next" at bounding box center [316, 58] width 306 height 13
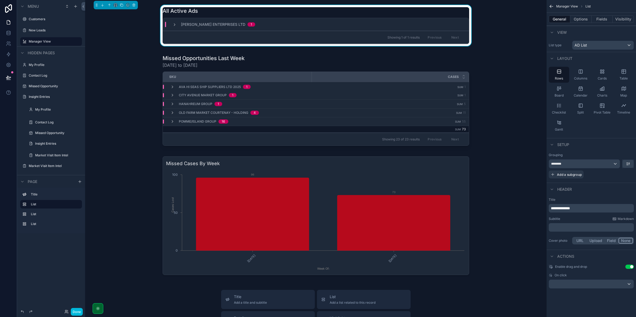
scroll to position [33, 0]
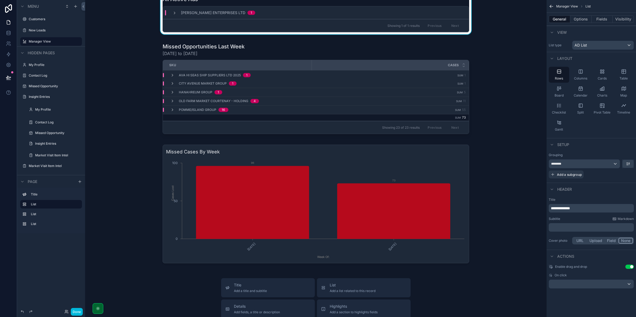
click at [324, 147] on div "scrollable content" at bounding box center [315, 204] width 453 height 123
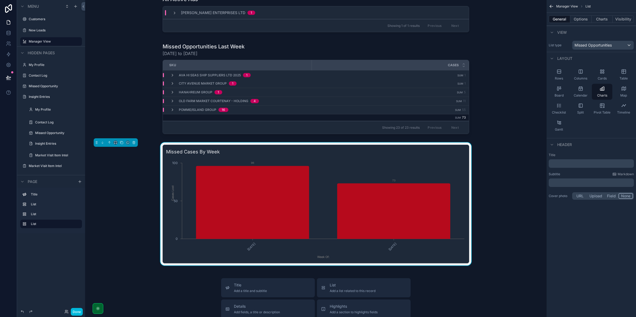
click at [326, 157] on div "Missed Cases By Week 9/22/2025 9/29/2025 Week Of: 0 50 100 Cases Lost 96 73" at bounding box center [316, 204] width 307 height 119
click at [353, 152] on h3 "Missed Cases By Week" at bounding box center [316, 151] width 300 height 7
click at [600, 19] on button "Charts" at bounding box center [602, 18] width 21 height 7
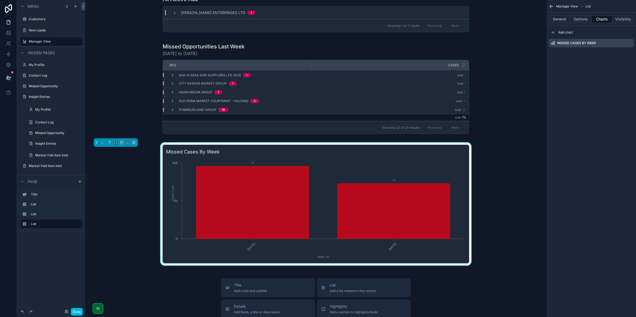
click at [0, 0] on icon "scrollable content" at bounding box center [0, 0] width 0 height 0
